Goal: Transaction & Acquisition: Register for event/course

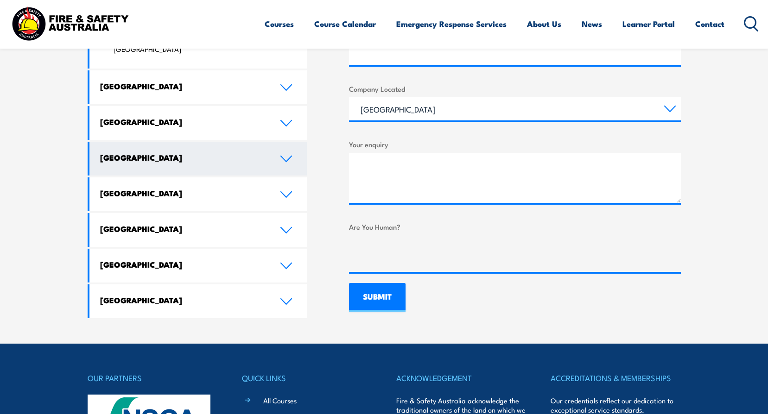
click at [282, 155] on icon at bounding box center [286, 158] width 13 height 7
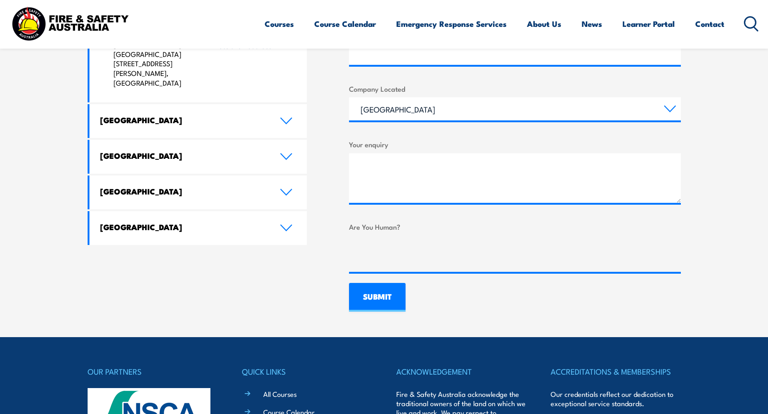
scroll to position [417, 0]
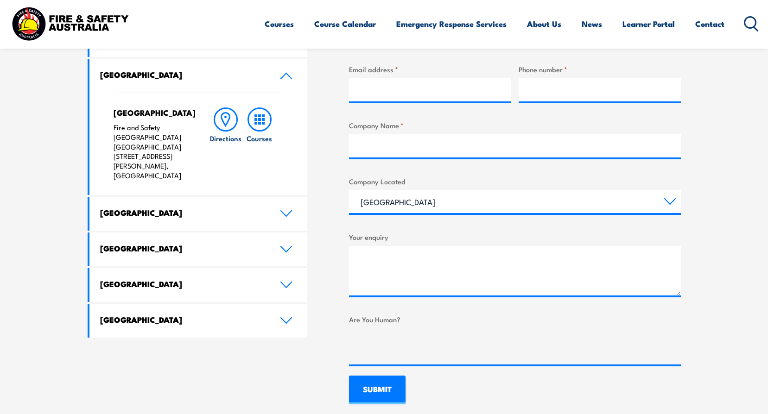
click at [257, 122] on rect at bounding box center [255, 123] width 3 height 3
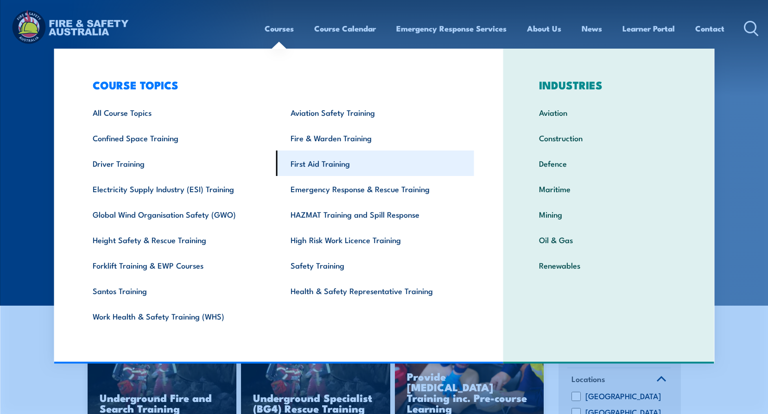
click at [324, 165] on link "First Aid Training" at bounding box center [375, 163] width 198 height 25
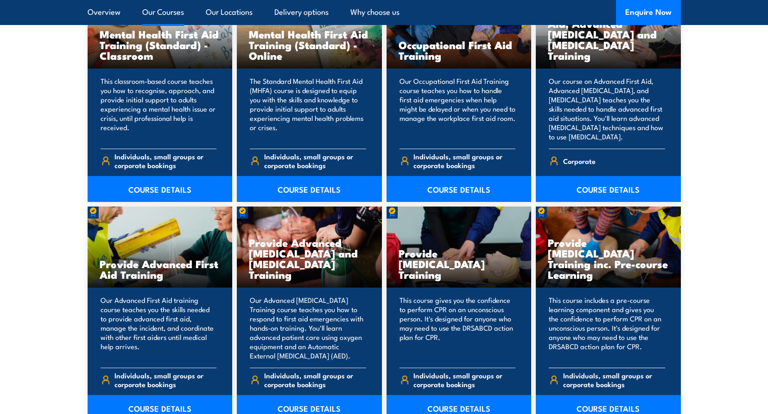
scroll to position [973, 0]
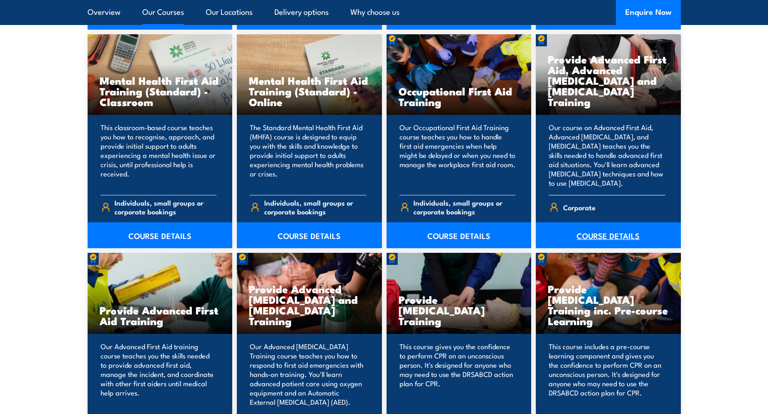
click at [608, 229] on link "COURSE DETAILS" at bounding box center [608, 235] width 145 height 26
